Goal: Check status

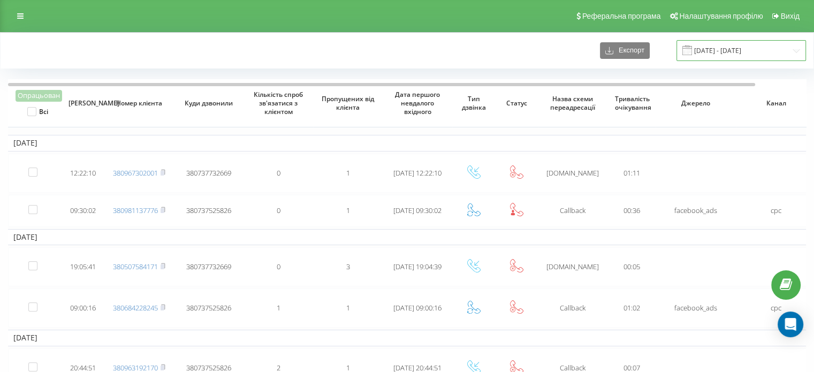
click at [761, 45] on input "[DATE] - [DATE]" at bounding box center [742, 50] width 130 height 21
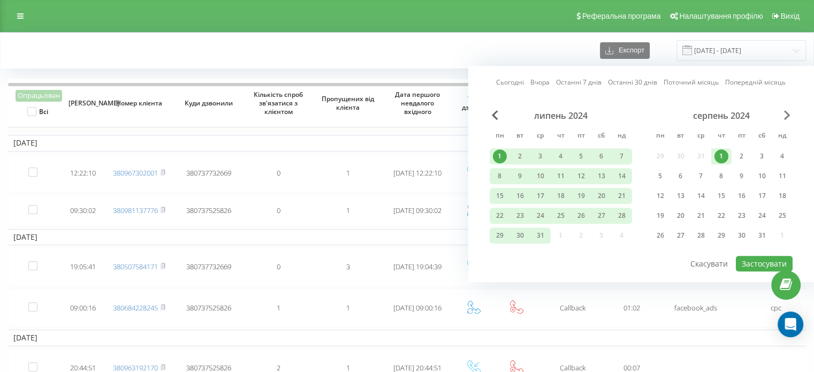
click at [787, 112] on span "Next Month" at bounding box center [787, 115] width 6 height 10
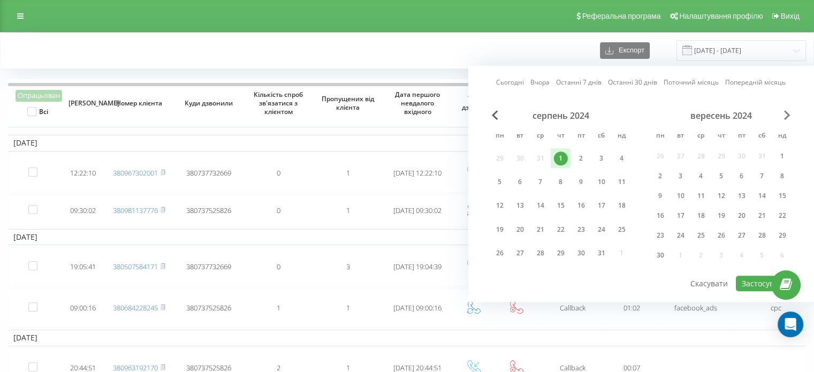
click at [787, 112] on span "Next Month" at bounding box center [787, 115] width 6 height 10
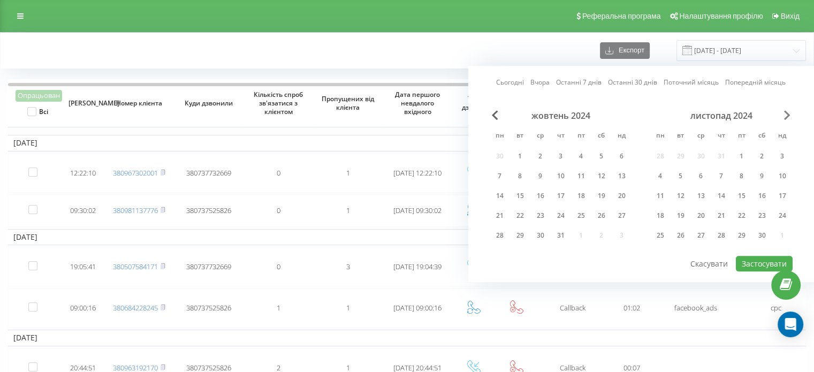
click at [787, 112] on span "Next Month" at bounding box center [787, 115] width 6 height 10
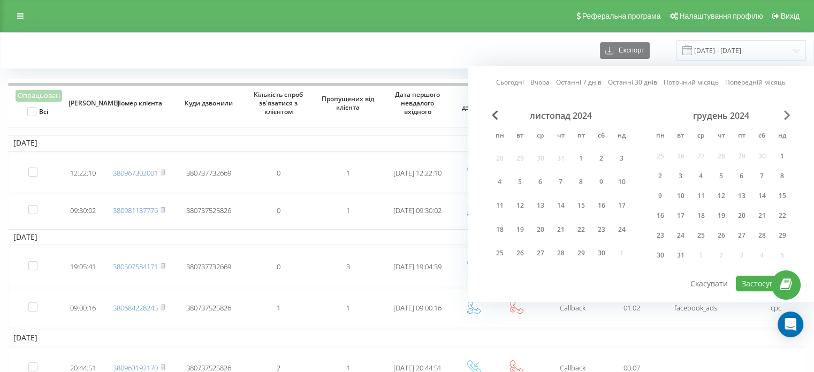
click at [787, 112] on span "Next Month" at bounding box center [787, 115] width 6 height 10
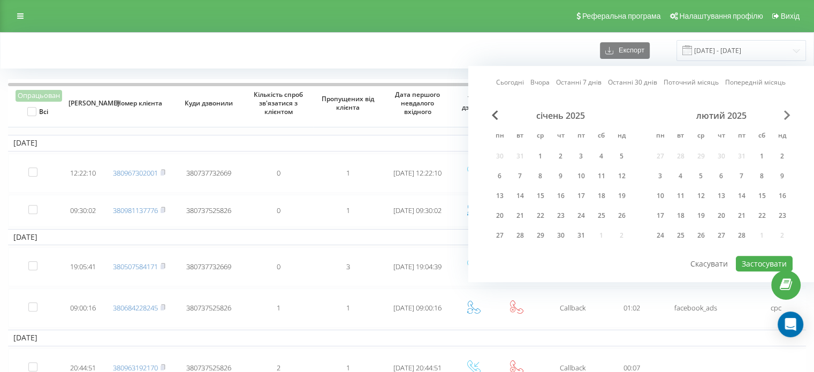
click at [787, 112] on span "Next Month" at bounding box center [787, 115] width 6 height 10
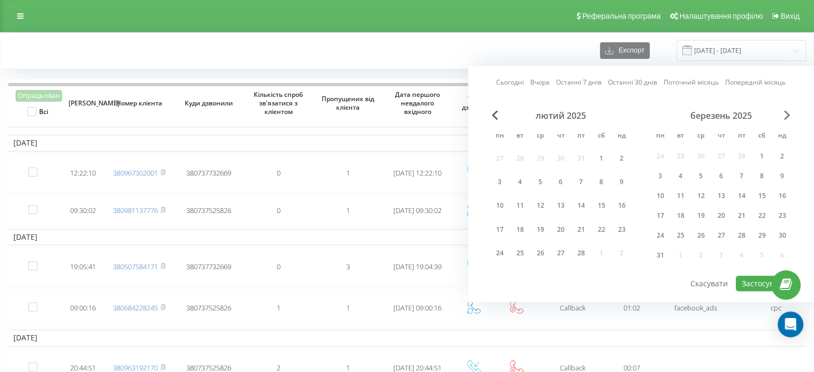
click at [787, 112] on span "Next Month" at bounding box center [787, 115] width 6 height 10
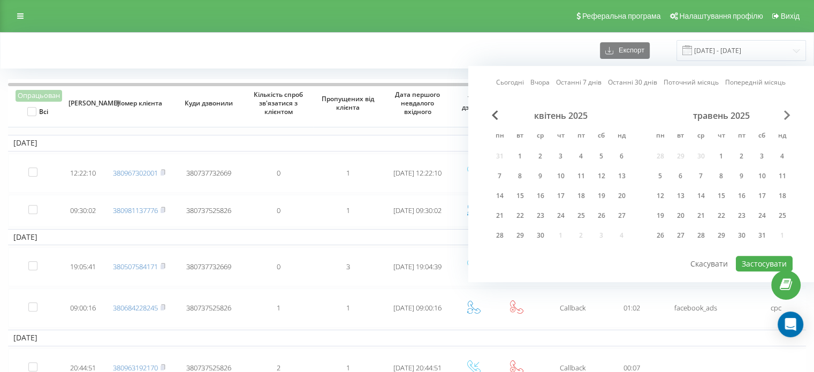
click at [787, 112] on span "Next Month" at bounding box center [787, 115] width 6 height 10
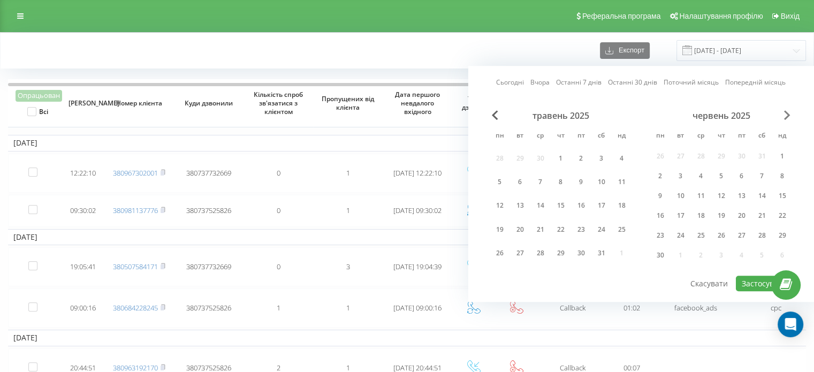
click at [787, 112] on span "Next Month" at bounding box center [787, 115] width 6 height 10
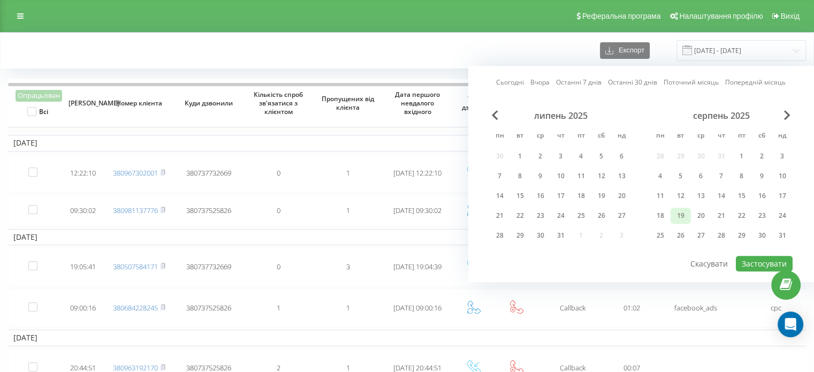
click at [683, 213] on div "19" at bounding box center [681, 216] width 14 height 14
click at [700, 214] on div "20" at bounding box center [702, 216] width 14 height 14
click at [746, 258] on button "Застосувати" at bounding box center [764, 264] width 57 height 16
type input "[DATE] - [DATE]"
